Goal: Check status

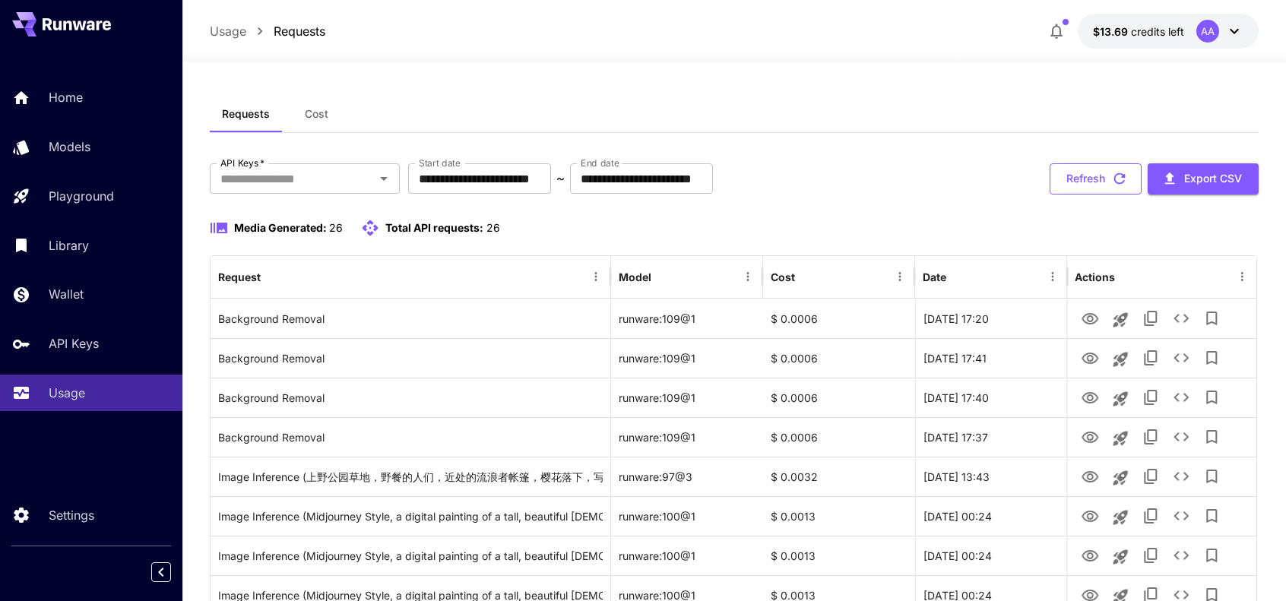
click at [1087, 174] on button "Refresh" at bounding box center [1096, 178] width 92 height 31
